Goal: Task Accomplishment & Management: Manage account settings

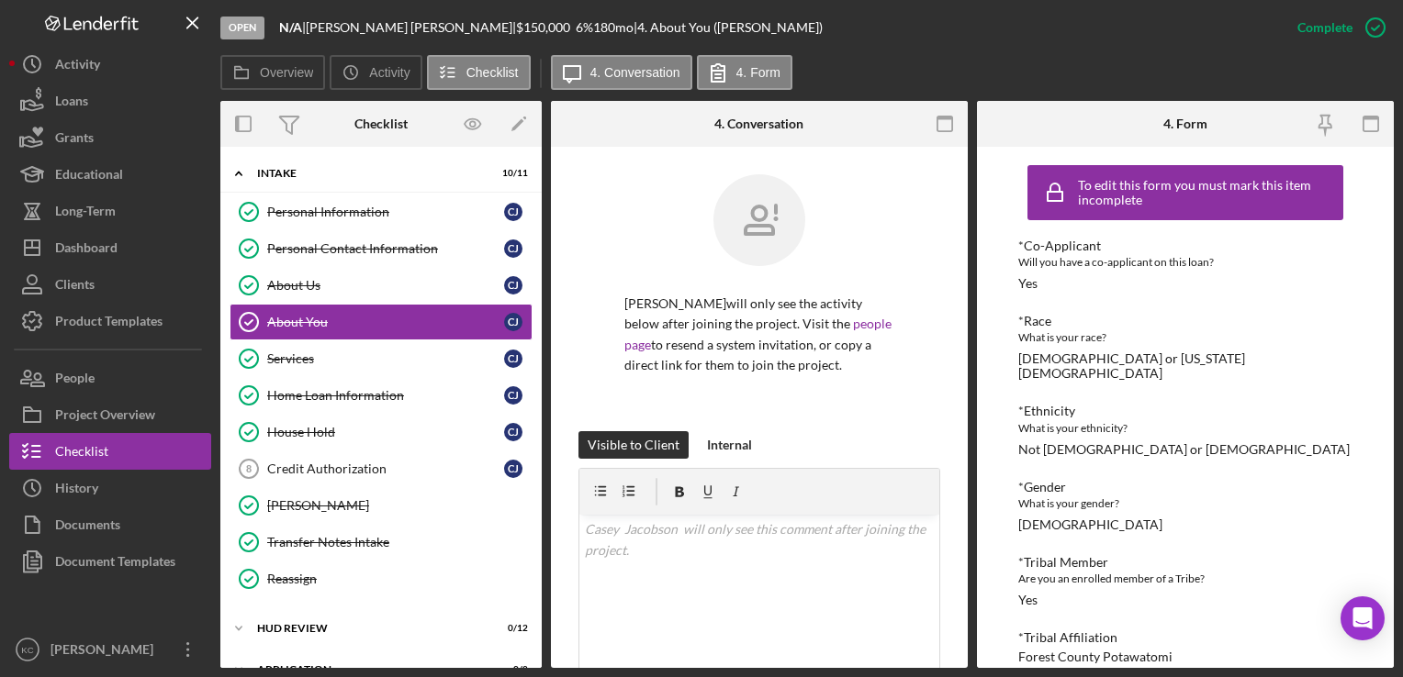
scroll to position [1736, 0]
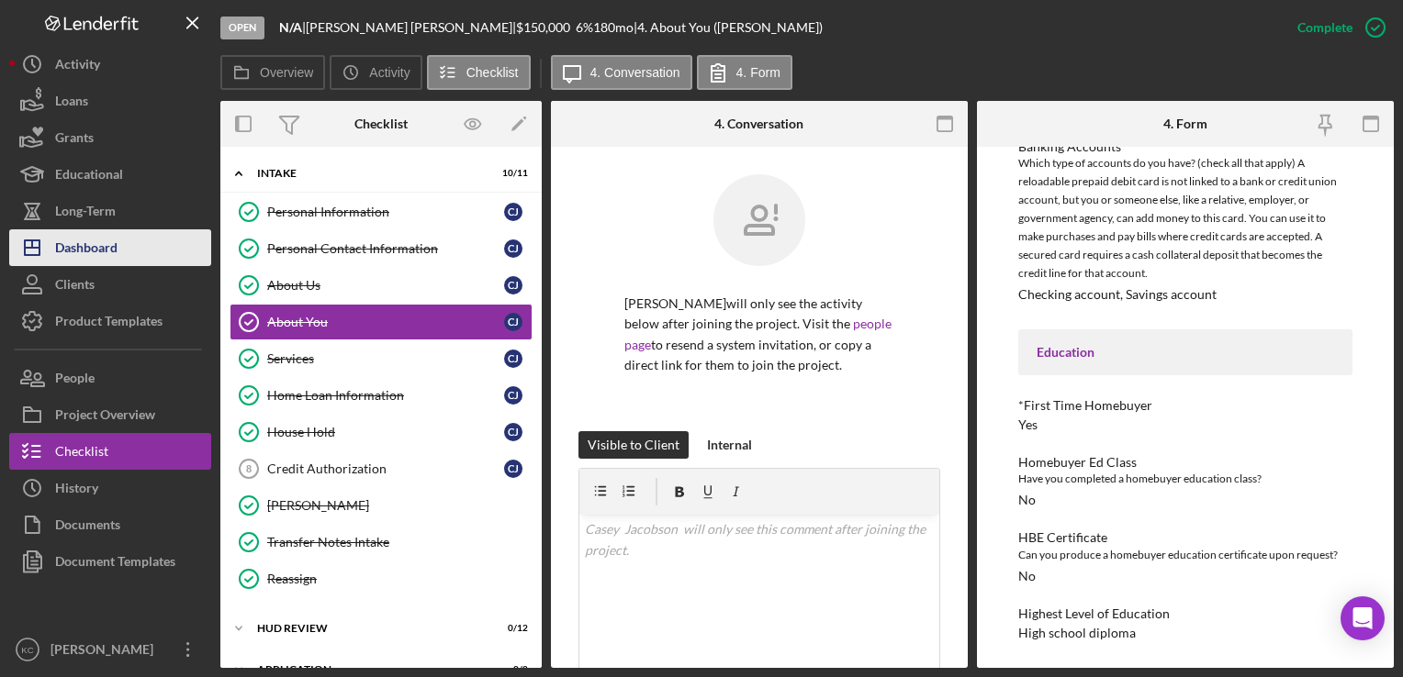
click at [162, 247] on button "Icon/Dashboard Dashboard" at bounding box center [110, 247] width 202 height 37
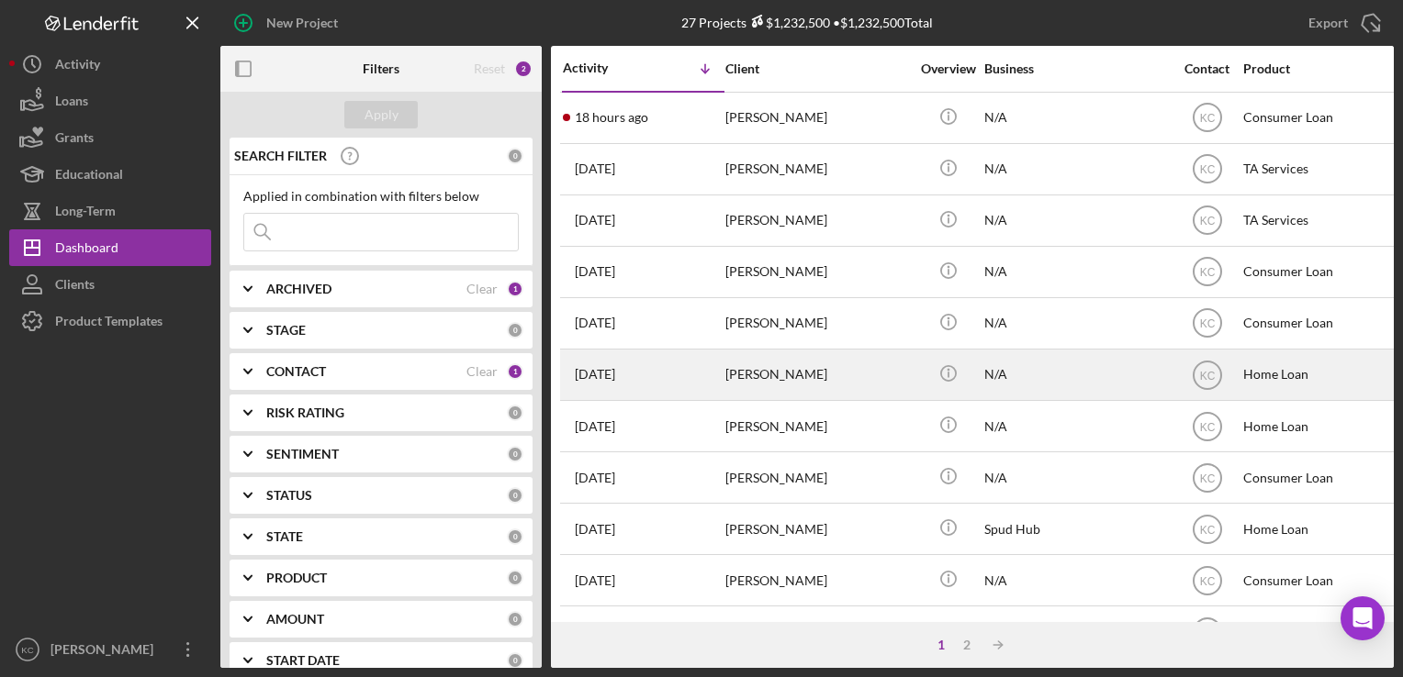
click at [777, 386] on div "[PERSON_NAME]" at bounding box center [817, 375] width 184 height 49
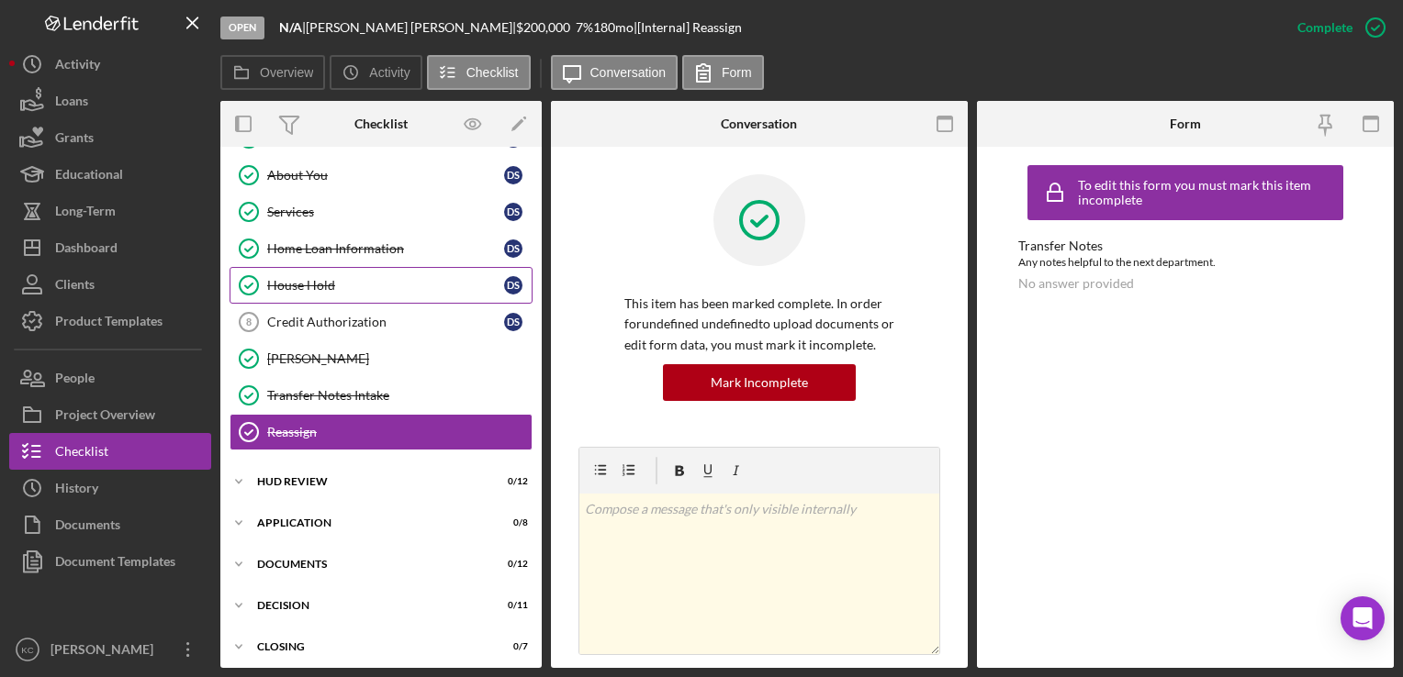
scroll to position [55, 0]
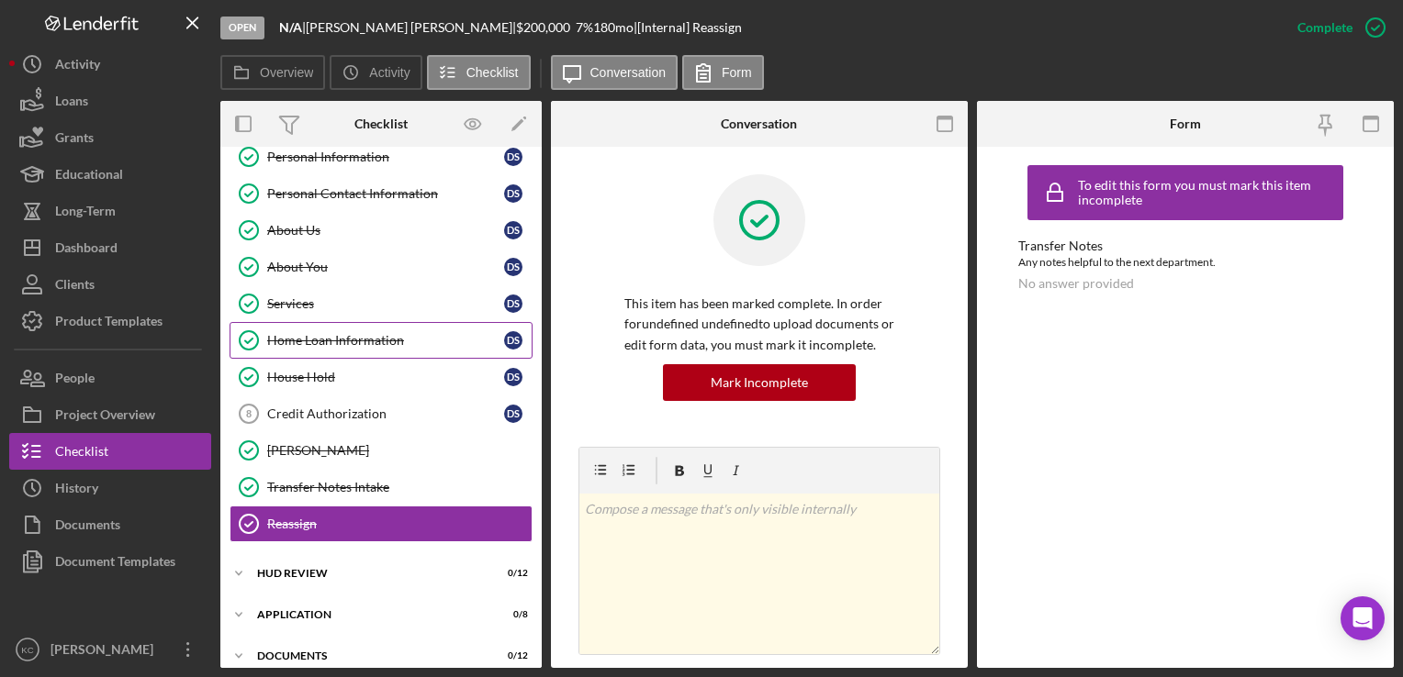
click at [346, 339] on div "Home Loan Information" at bounding box center [385, 340] width 237 height 15
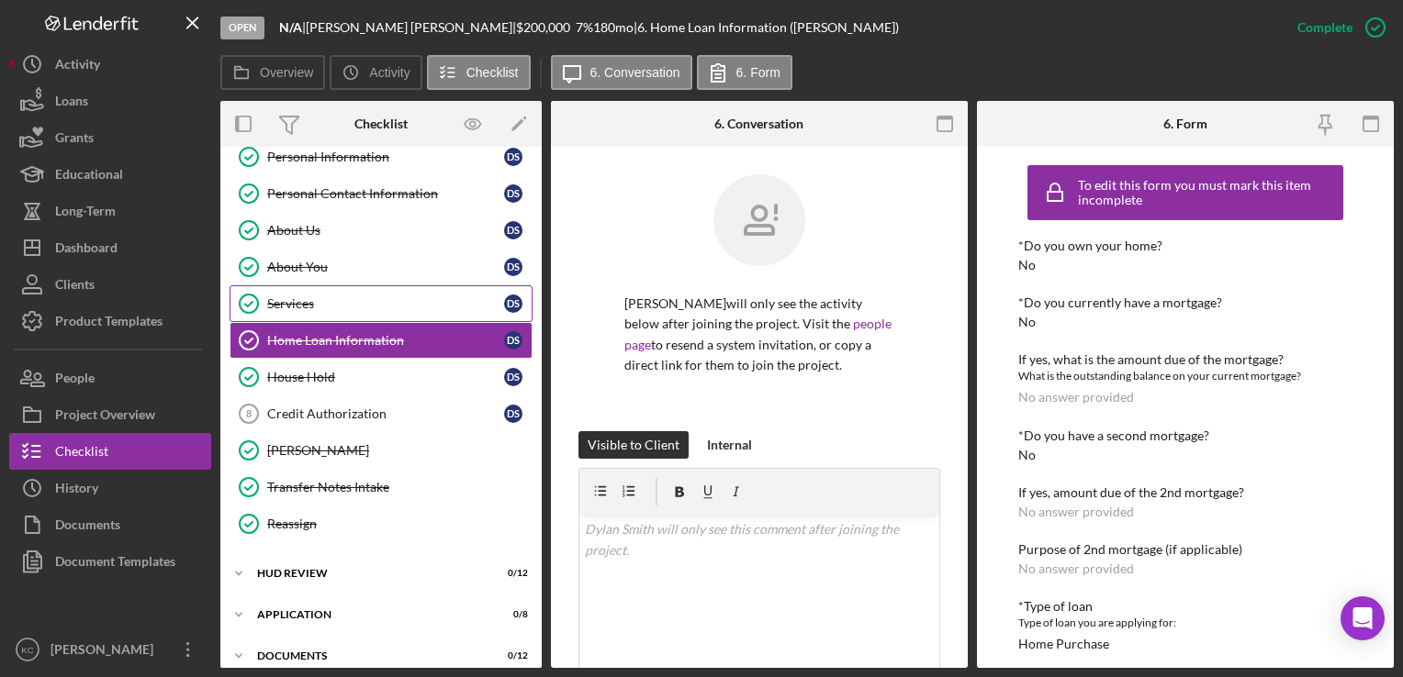
click at [362, 304] on div "Services" at bounding box center [385, 304] width 237 height 15
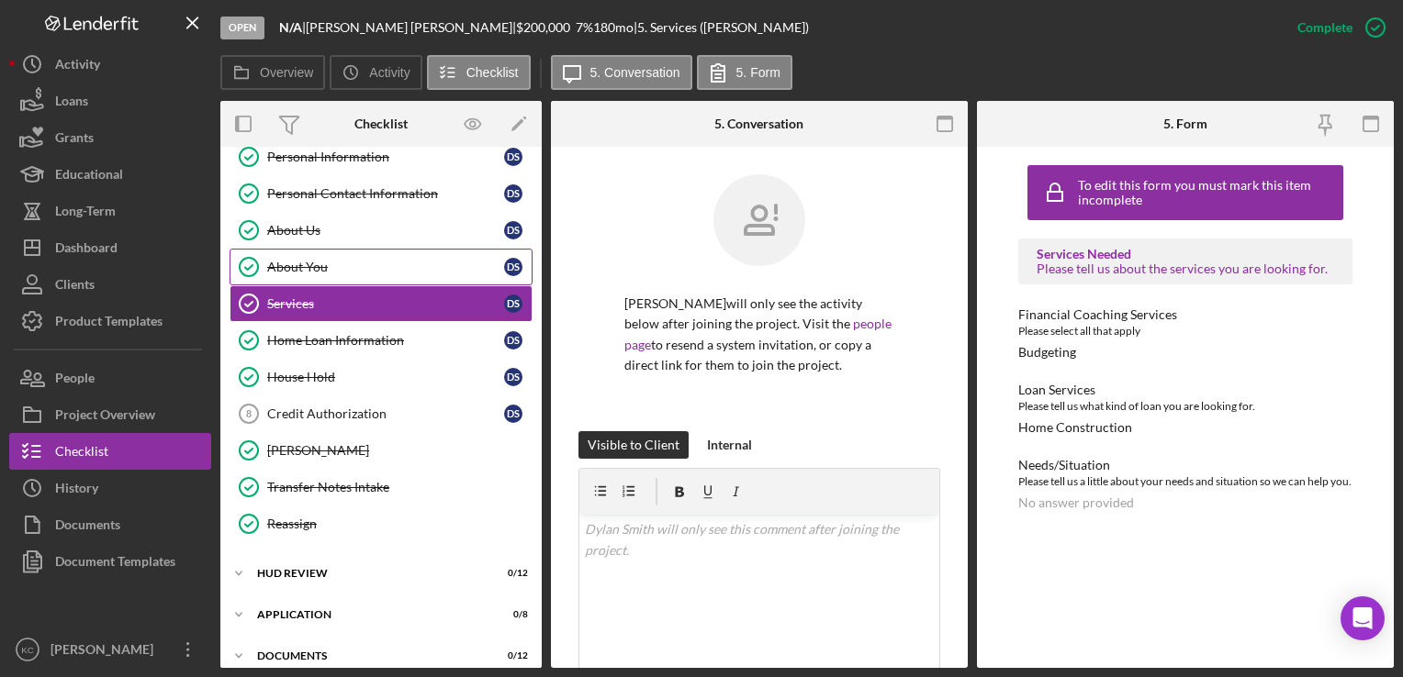
click at [398, 271] on div "About You" at bounding box center [385, 267] width 237 height 15
